Goal: Information Seeking & Learning: Check status

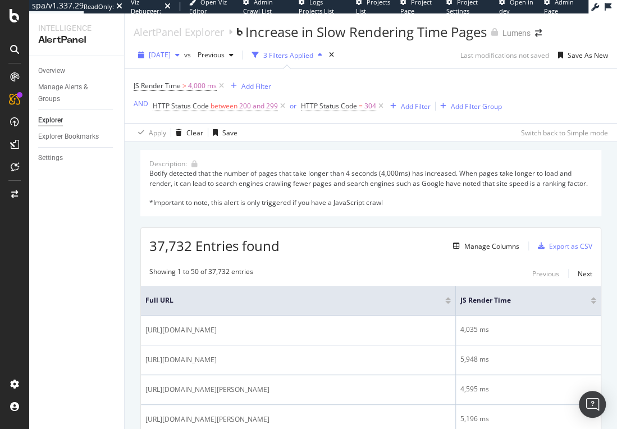
click at [171, 55] on span "[DATE]" at bounding box center [160, 55] width 22 height 10
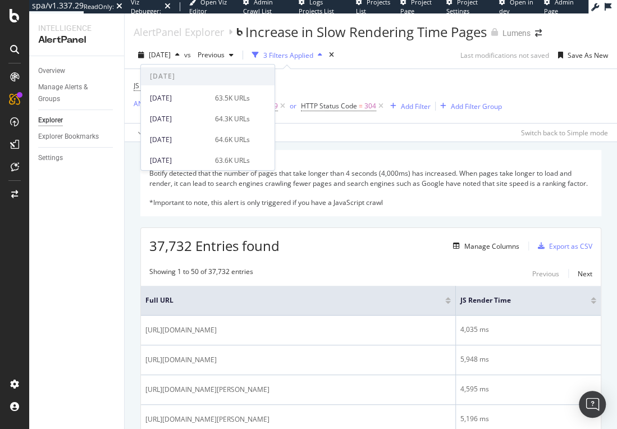
scroll to position [349, 0]
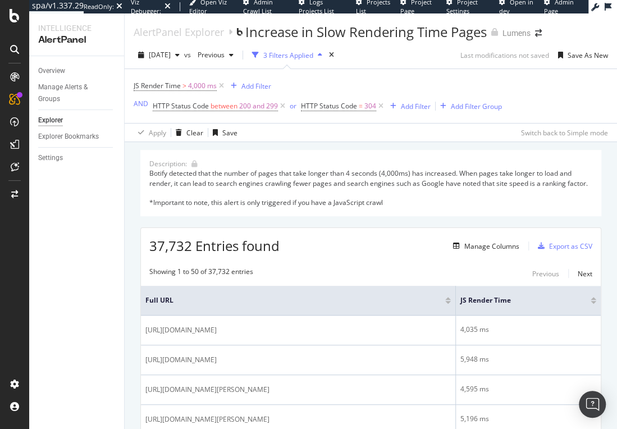
click at [84, 251] on div "Overview Manage Alerts & Groups Explorer Explorer Bookmarks Settings" at bounding box center [76, 242] width 95 height 373
click at [18, 46] on icon at bounding box center [14, 49] width 9 height 9
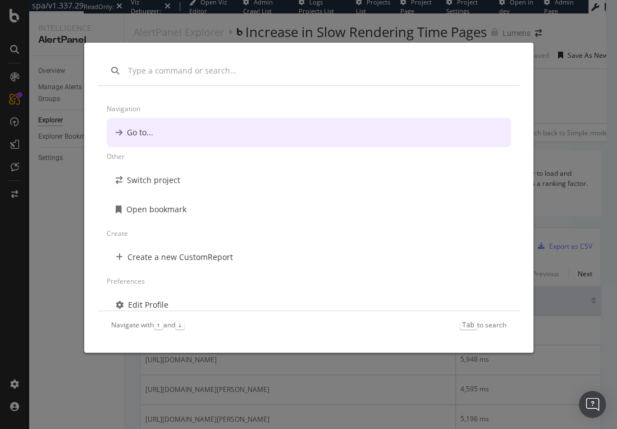
click at [65, 200] on div "Navigation Go to... Other Switch project Open bookmark Create Create a new Cust…" at bounding box center [308, 214] width 617 height 429
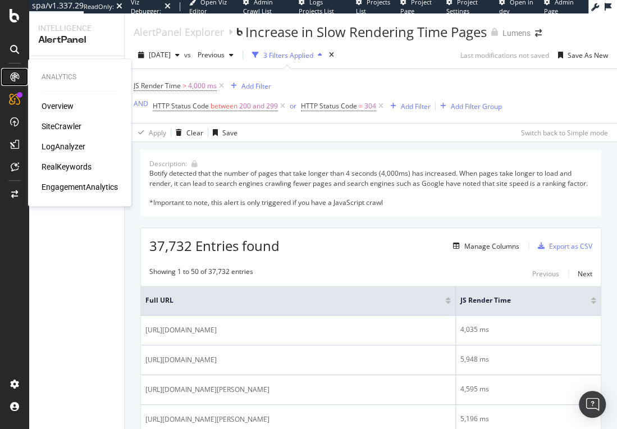
click at [16, 76] on icon at bounding box center [14, 76] width 9 height 9
